Goal: Check status: Check status

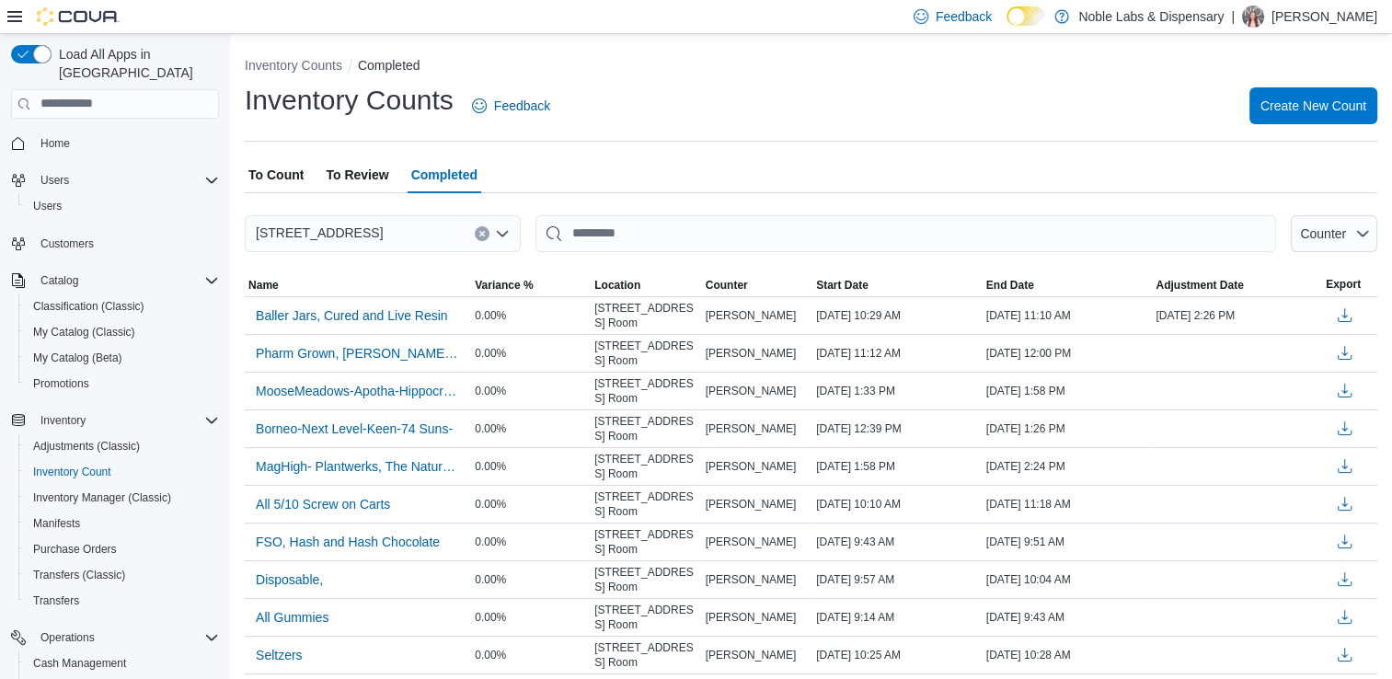
click at [351, 170] on span "To Review" at bounding box center [357, 174] width 63 height 37
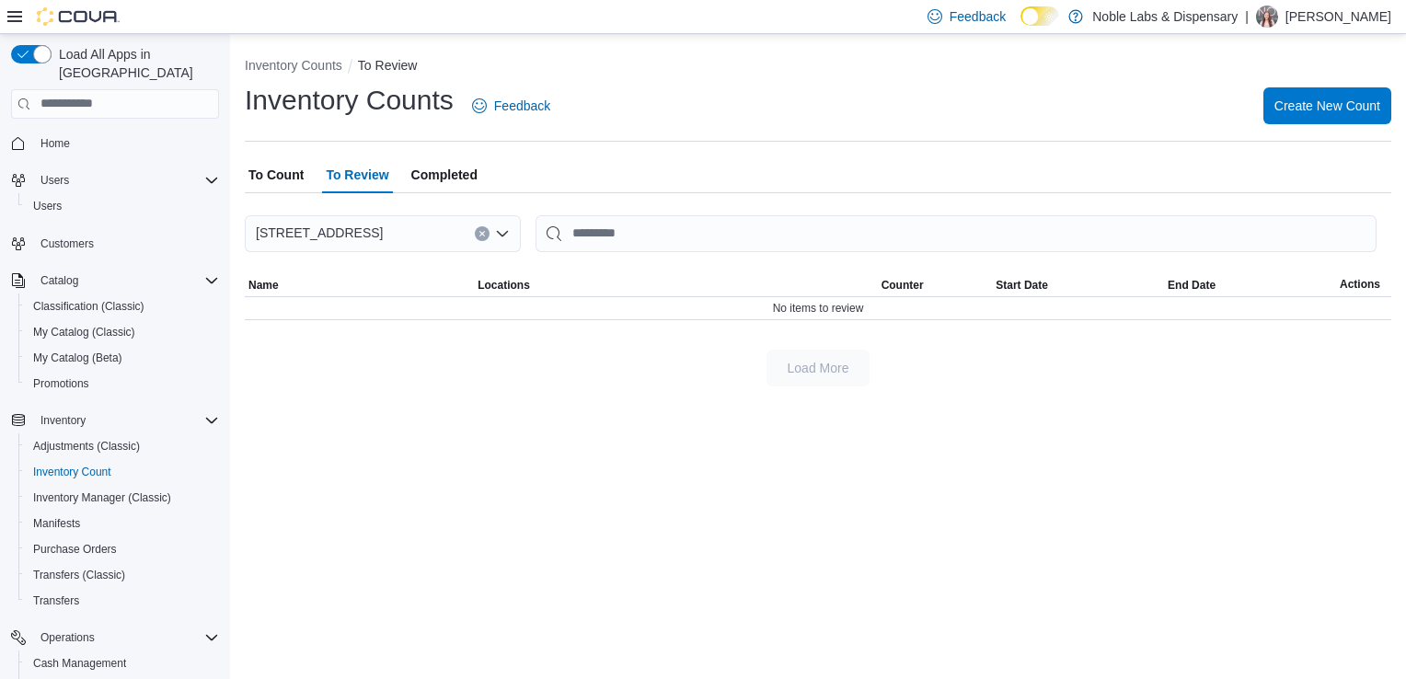
click at [282, 175] on span "To Count" at bounding box center [275, 174] width 55 height 37
